Goal: Navigation & Orientation: Find specific page/section

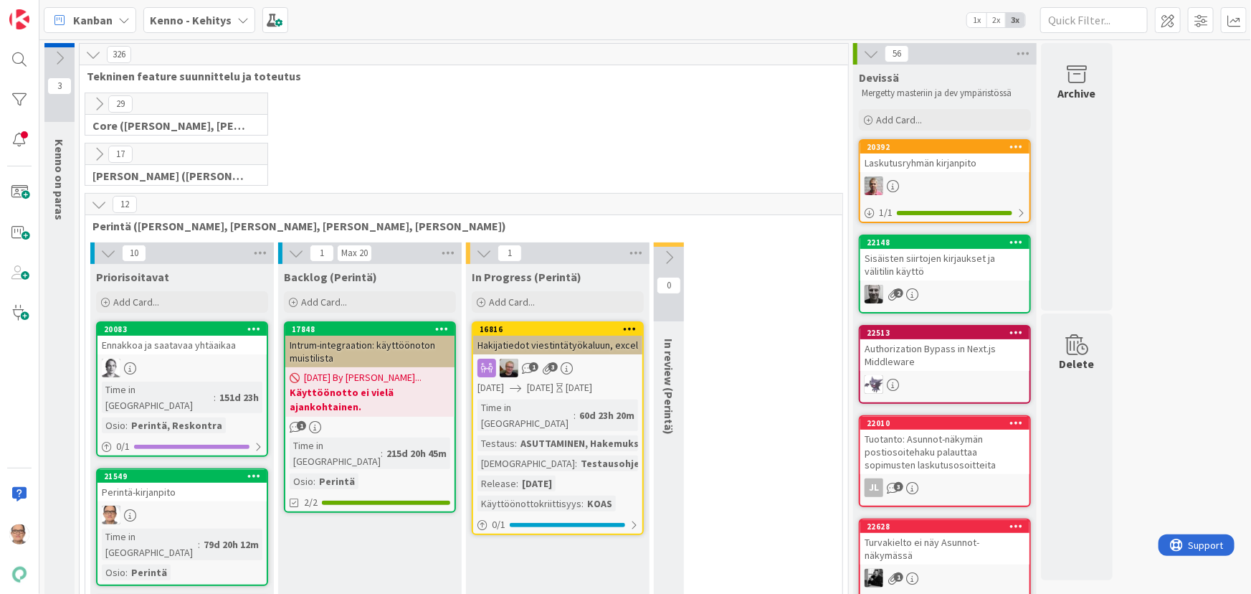
click at [237, 19] on icon at bounding box center [242, 19] width 11 height 11
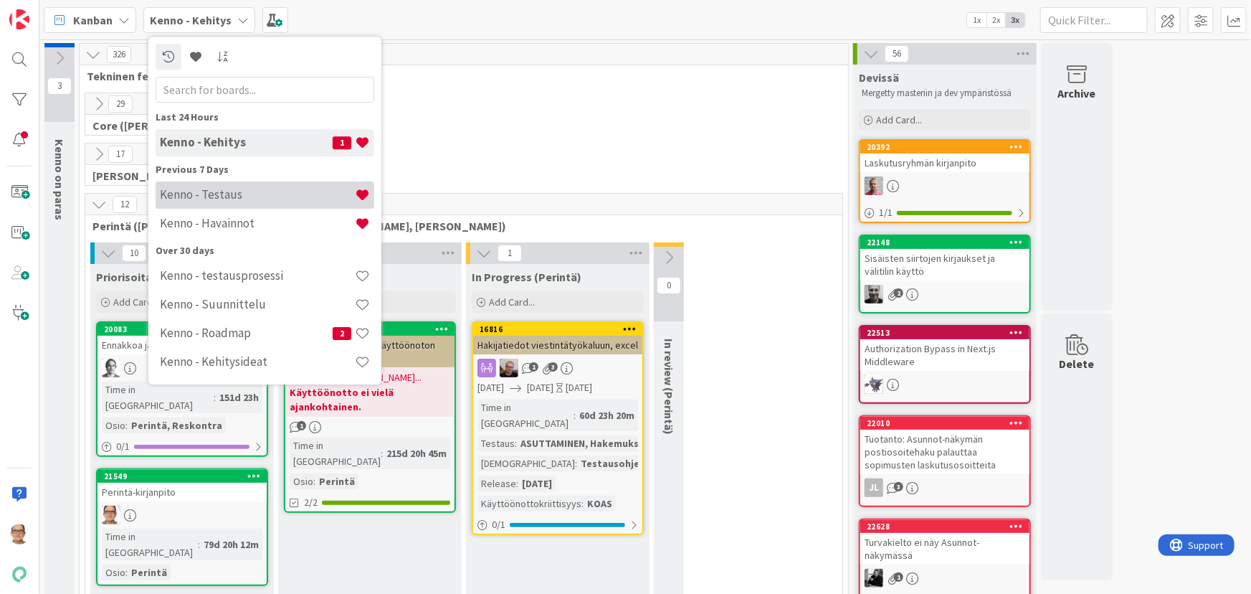
click at [255, 196] on h4 "Kenno - Testaus" at bounding box center [257, 194] width 195 height 14
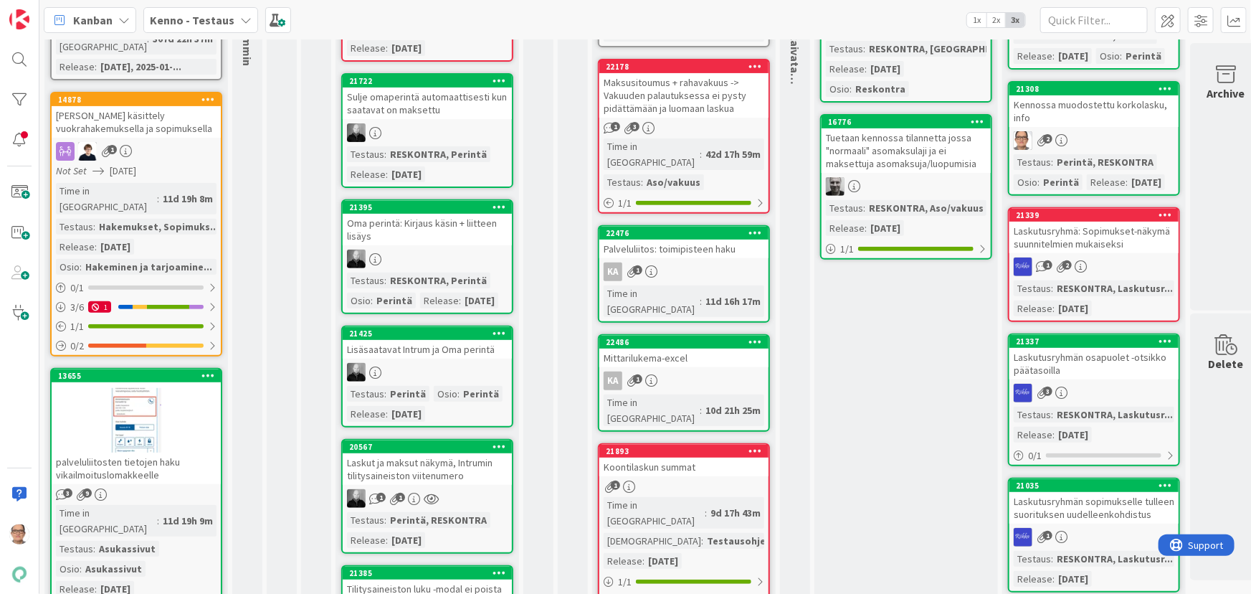
scroll to position [325, 0]
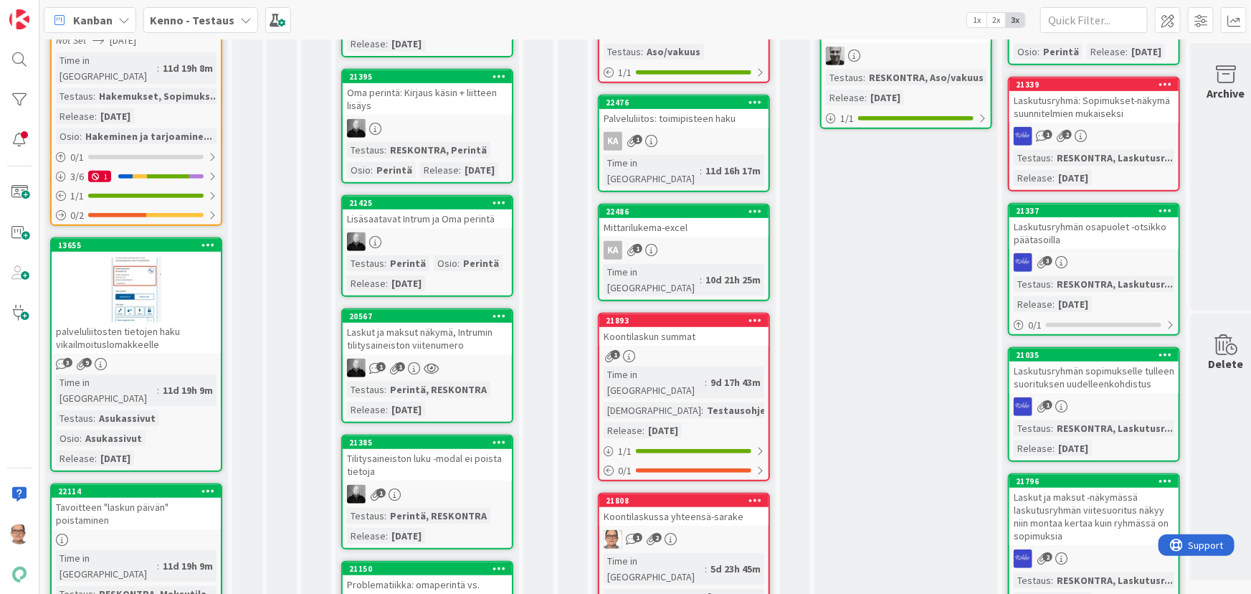
click at [435, 251] on div at bounding box center [427, 241] width 169 height 19
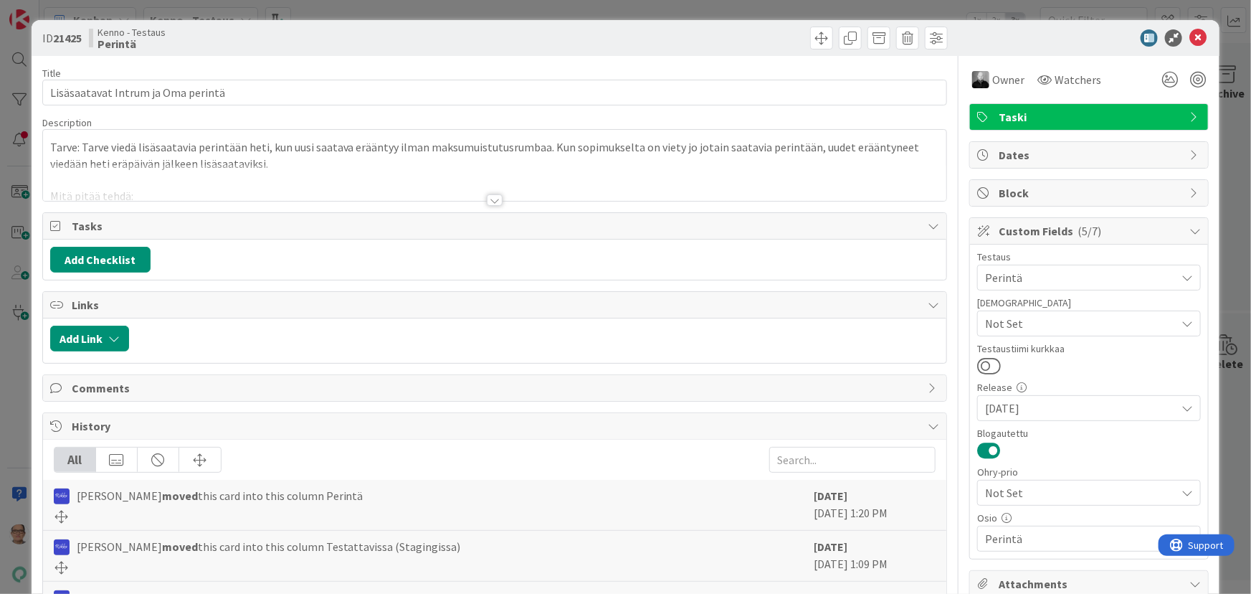
click at [487, 195] on div at bounding box center [495, 199] width 16 height 11
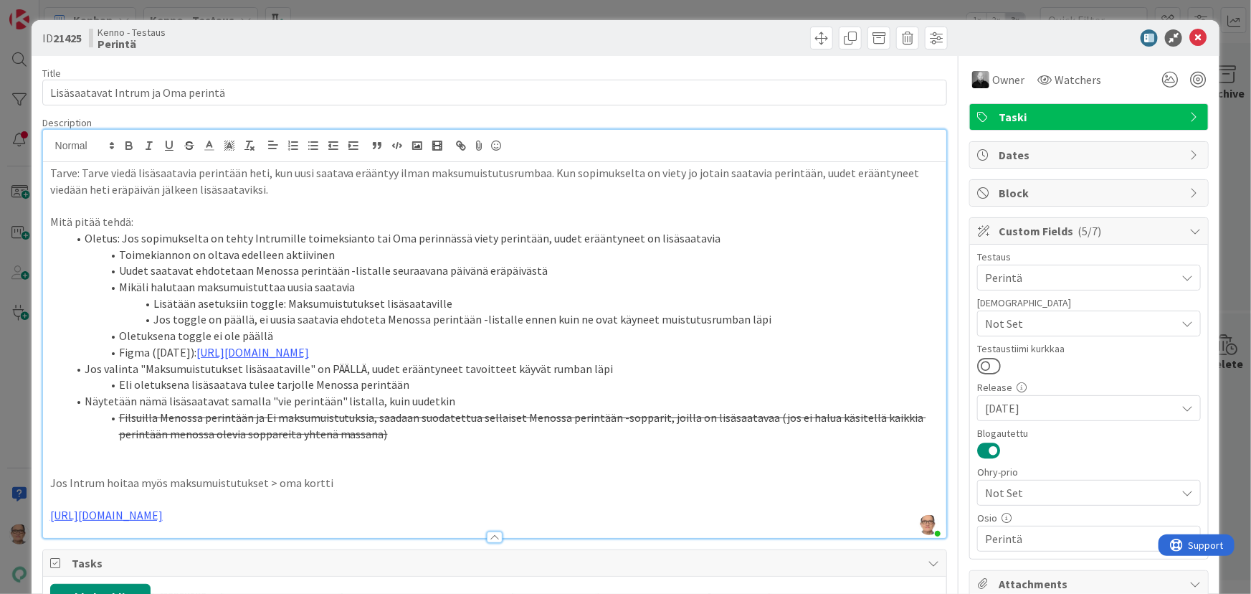
click at [1178, 34] on div at bounding box center [1082, 37] width 254 height 17
click at [1189, 37] on icon at bounding box center [1197, 37] width 17 height 17
